Goal: Task Accomplishment & Management: Use online tool/utility

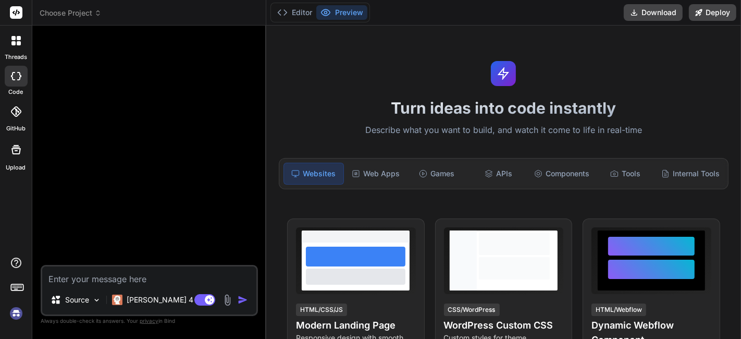
click at [7, 306] on img at bounding box center [16, 313] width 18 height 18
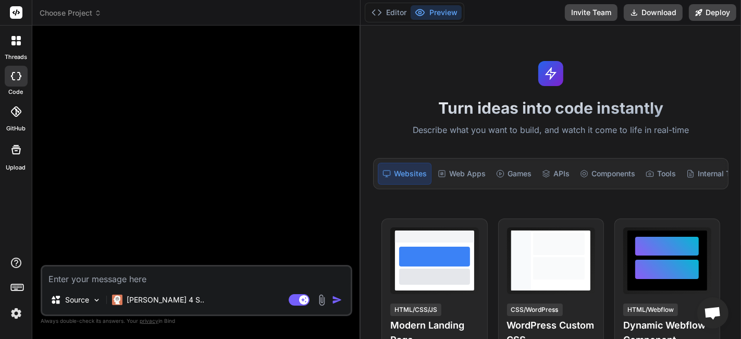
type textarea "x"
drag, startPoint x: 265, startPoint y: 179, endPoint x: 350, endPoint y: 191, distance: 85.8
click at [350, 191] on div "Bind AI Web Search Created with Pixso. Code Generator Source [PERSON_NAME] 4 S.…" at bounding box center [196, 182] width 328 height 313
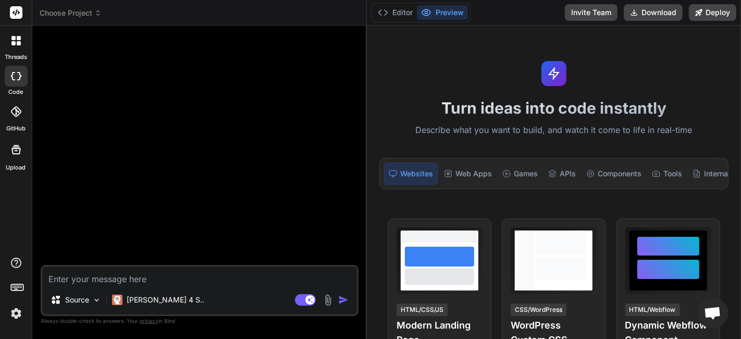
click at [219, 273] on textarea at bounding box center [199, 275] width 315 height 19
click at [118, 281] on textarea at bounding box center [199, 275] width 315 height 19
click at [20, 312] on img at bounding box center [16, 313] width 18 height 18
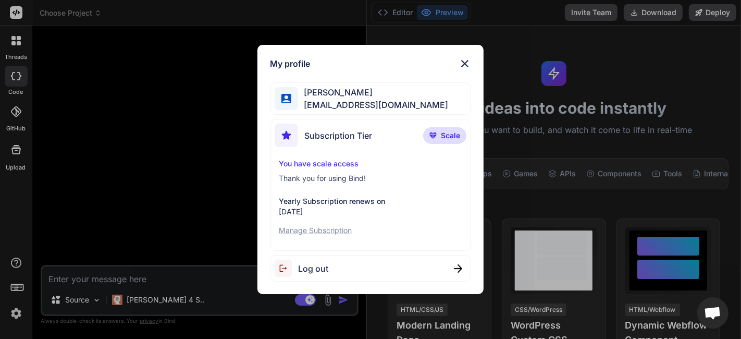
click at [160, 173] on div "My profile [PERSON_NAME] [EMAIL_ADDRESS][DOMAIN_NAME] Subscription Tier Scale Y…" at bounding box center [370, 169] width 741 height 339
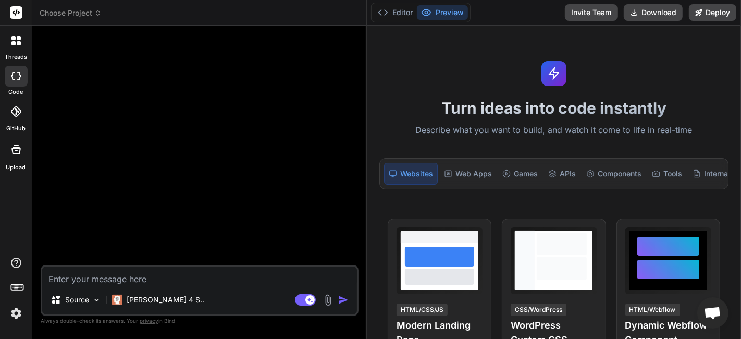
click at [180, 271] on textarea at bounding box center [199, 275] width 315 height 19
type textarea "H"
type textarea "x"
type textarea "He"
type textarea "x"
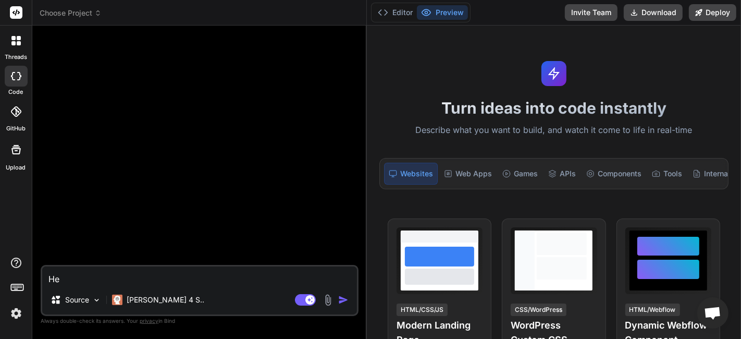
type textarea "Hey"
type textarea "x"
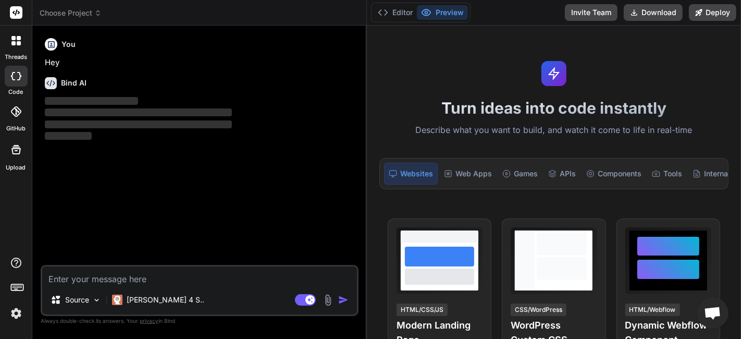
click at [269, 167] on div "You Hey Bind AI ‌ ‌ ‌ ‌" at bounding box center [201, 149] width 316 height 231
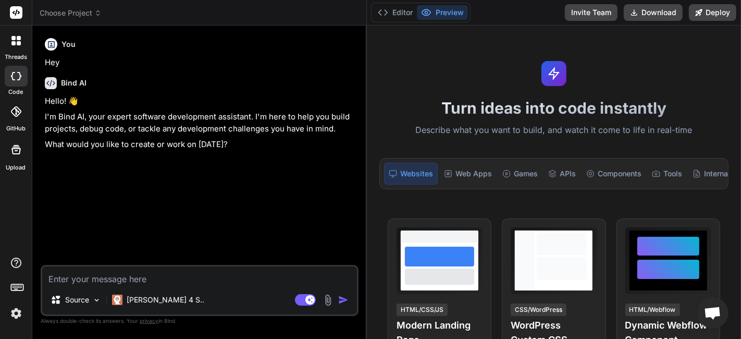
type textarea "x"
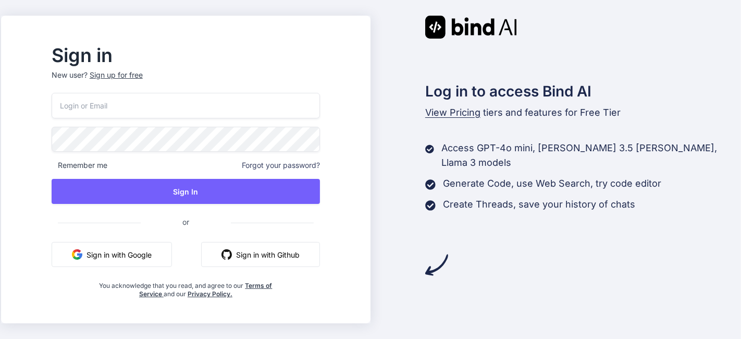
click at [182, 99] on input "email" at bounding box center [186, 106] width 268 height 26
paste input "[EMAIL_ADDRESS][DOMAIN_NAME]"
type input "[EMAIL_ADDRESS][DOMAIN_NAME]"
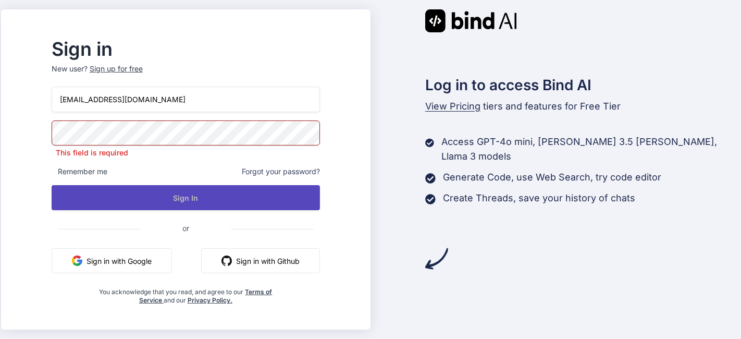
click at [244, 194] on button "Sign In" at bounding box center [186, 197] width 268 height 25
